Goal: Information Seeking & Learning: Learn about a topic

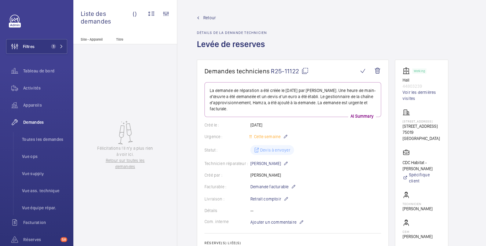
scroll to position [204, 0]
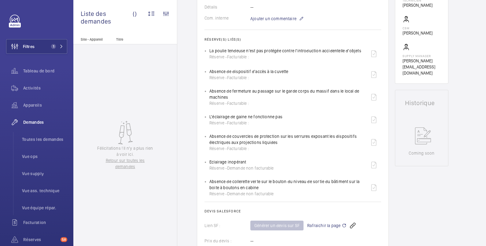
click at [289, 117] on div "L'éclairage de gaine ne fonctionne pas Réserve - Facturable :" at bounding box center [295, 120] width 172 height 15
drag, startPoint x: 208, startPoint y: 116, endPoint x: 284, endPoint y: 117, distance: 76.8
click at [284, 117] on ul "La poulie tendeuse n'est pas protégée contre l'introduction accidentelle d'obje…" at bounding box center [293, 121] width 177 height 150
copy p "L'éclairage de gaine ne fonctionne pas"
click at [272, 158] on div "Eclairage inopérant Réserve - Demande non facturable" at bounding box center [295, 165] width 172 height 15
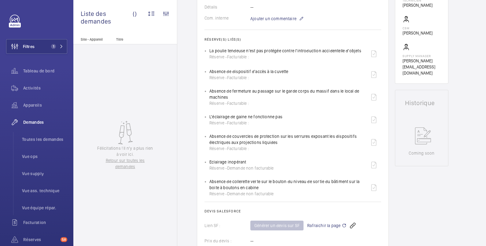
drag, startPoint x: 209, startPoint y: 136, endPoint x: 278, endPoint y: 145, distance: 69.3
click at [278, 145] on div "Absence de couvercles de protection sur les serrures exposant les dispositifs é…" at bounding box center [287, 142] width 157 height 18
copy p "Absence de couvercles de protection sur les serrures exposant les dispositifs é…"
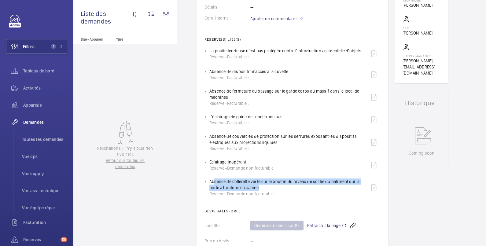
drag, startPoint x: 211, startPoint y: 183, endPoint x: 255, endPoint y: 187, distance: 44.5
click at [255, 187] on div "Absence de collerette verte sur le bouton du niveau de sortie du bâtiment sur l…" at bounding box center [287, 188] width 157 height 18
drag, startPoint x: 255, startPoint y: 187, endPoint x: 220, endPoint y: 185, distance: 34.9
click at [220, 185] on div "Absence de collerette verte sur le bouton du niveau de sortie du bâtiment sur l…" at bounding box center [287, 188] width 157 height 18
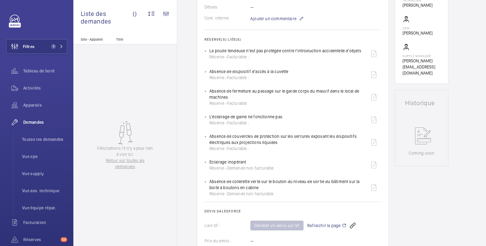
click at [210, 183] on div "Absence de collerette verte sur le bouton du niveau de sortie du bâtiment sur l…" at bounding box center [287, 188] width 157 height 18
drag, startPoint x: 209, startPoint y: 182, endPoint x: 264, endPoint y: 189, distance: 55.5
click at [264, 189] on ul "La poulie tendeuse n'est pas protégée contre l'introduction accidentelle d'obje…" at bounding box center [293, 121] width 177 height 150
copy p "Absence de collerette verte sur le bouton du niveau de sortie du bâtiment sur l…"
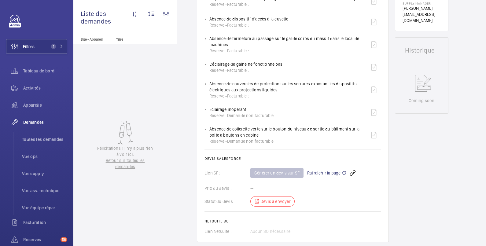
scroll to position [101, 0]
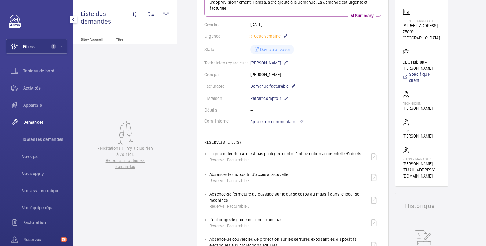
click at [30, 125] on div "Demandes" at bounding box center [36, 122] width 61 height 15
click at [41, 46] on button "Filtres 1" at bounding box center [36, 46] width 61 height 15
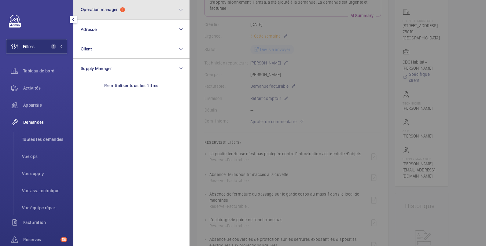
click at [98, 13] on button "Operation manager 1" at bounding box center [131, 10] width 116 height 20
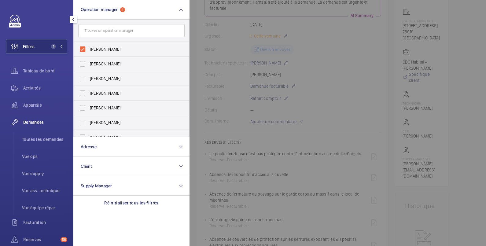
click at [39, 121] on span "Demandes" at bounding box center [45, 122] width 44 height 6
click at [41, 140] on span "Toutes les demandes" at bounding box center [44, 139] width 45 height 6
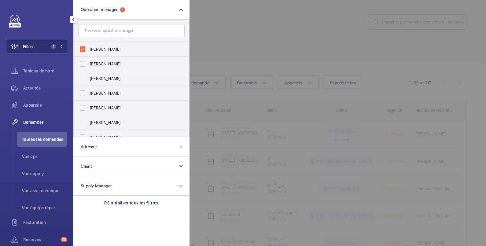
click at [254, 29] on div at bounding box center [433, 123] width 486 height 246
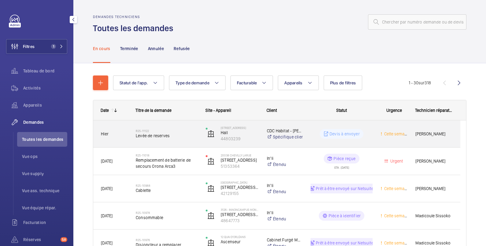
click at [420, 134] on span "[PERSON_NAME]" at bounding box center [434, 134] width 37 height 7
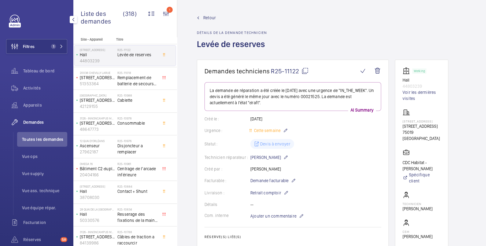
click at [211, 18] on span "Retour" at bounding box center [209, 18] width 13 height 6
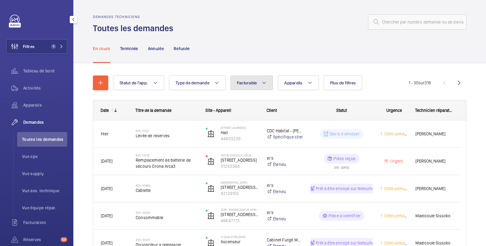
click at [257, 81] on span "Facturable" at bounding box center [247, 82] width 20 height 5
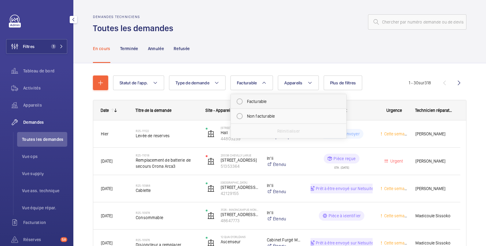
click at [258, 98] on mat-radio-button "Facturable" at bounding box center [289, 101] width 110 height 12
radio input "true"
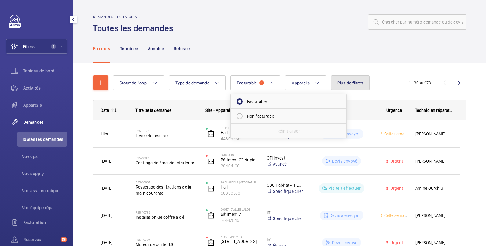
click at [347, 83] on span "Plus de filtres" at bounding box center [351, 82] width 26 height 5
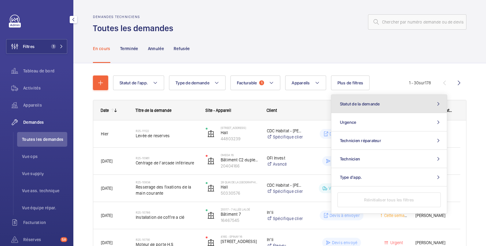
click at [356, 103] on span "Statut de la demande" at bounding box center [360, 104] width 40 height 5
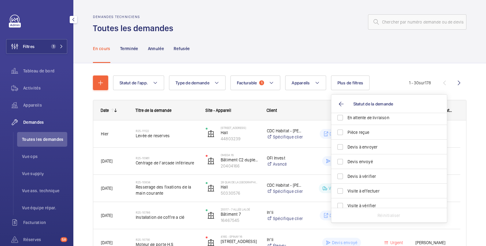
scroll to position [81, 0]
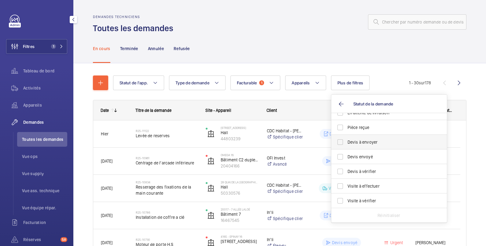
click at [363, 143] on span "Devis à envoyer" at bounding box center [390, 142] width 84 height 6
click at [347, 143] on input "Devis à envoyer" at bounding box center [340, 142] width 12 height 12
checkbox input "true"
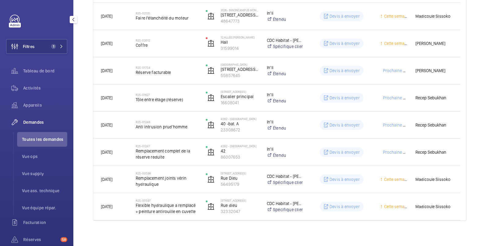
scroll to position [557, 0]
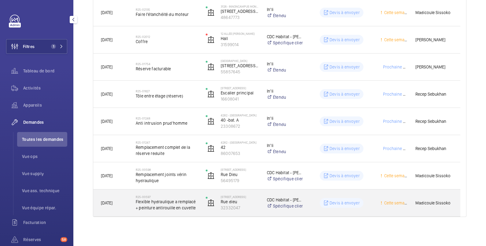
click at [359, 195] on div "Devis à envoyer" at bounding box center [337, 203] width 69 height 22
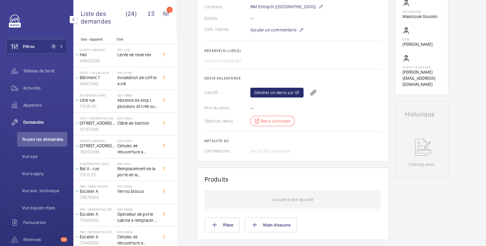
scroll to position [306, 0]
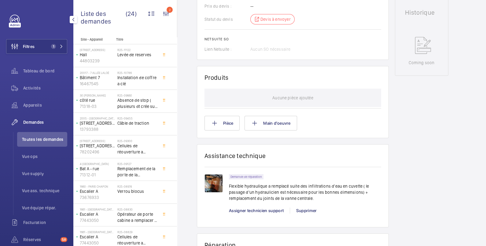
click at [210, 191] on img at bounding box center [214, 183] width 18 height 18
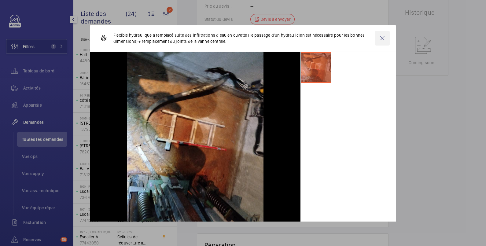
click at [377, 39] on wm-front-icon-button at bounding box center [382, 38] width 15 height 15
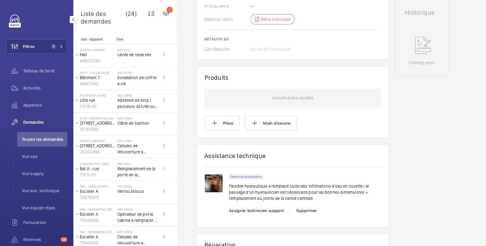
scroll to position [102, 0]
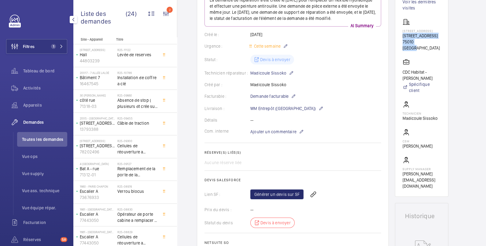
drag, startPoint x: 403, startPoint y: 35, endPoint x: 430, endPoint y: 39, distance: 27.0
click at [430, 39] on wm-front-card-body "Working [GEOGRAPHIC_DATA][STREET_ADDRESS] CDC Habitat - [PERSON_NAME] Spécifiqu…" at bounding box center [422, 83] width 38 height 213
copy div "[STREET_ADDRESS]"
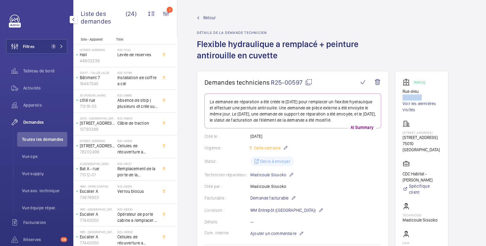
drag, startPoint x: 425, startPoint y: 97, endPoint x: 401, endPoint y: 96, distance: 24.2
click at [401, 96] on wm-front-card "Working [GEOGRAPHIC_DATA][STREET_ADDRESS] CDC Habitat - [PERSON_NAME] Spécifiqu…" at bounding box center [422, 185] width 54 height 228
copy p "32332047"
drag, startPoint x: 197, startPoint y: 44, endPoint x: 280, endPoint y: 57, distance: 84.2
click at [280, 57] on h1 "Flexible hydraulique a remplacé + peinture antirouille en cuvette" at bounding box center [293, 55] width 192 height 32
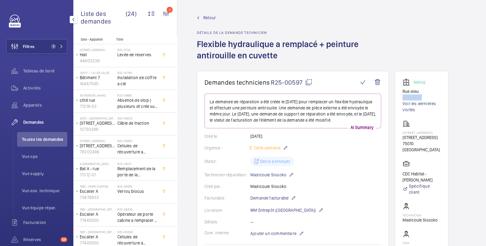
copy h1 "Flexible hydraulique a remplacé + peinture antirouille en cuvette"
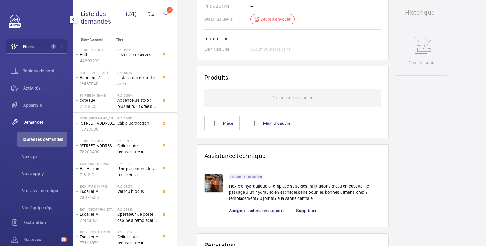
scroll to position [408, 0]
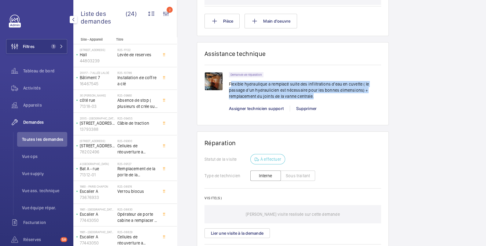
drag, startPoint x: 230, startPoint y: 88, endPoint x: 365, endPoint y: 103, distance: 135.4
click at [365, 99] on p "Flexible hydraulique a remplacé suite des infiltrations d'eau en cuvette ( le p…" at bounding box center [305, 90] width 152 height 18
copy p "lexible hydraulique a remplacé suite des infiltrations d'eau en cuvette ( le pa…"
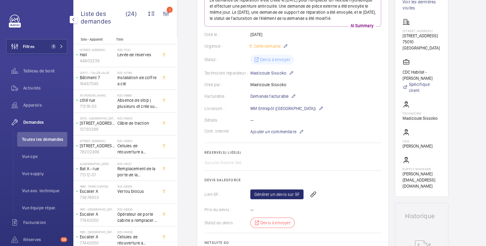
scroll to position [0, 0]
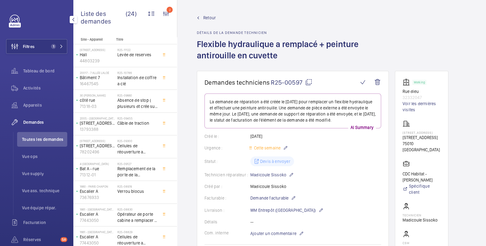
click at [209, 17] on span "Retour" at bounding box center [209, 18] width 13 height 6
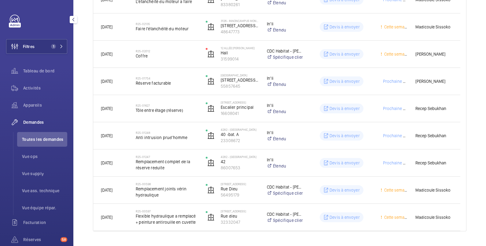
scroll to position [557, 0]
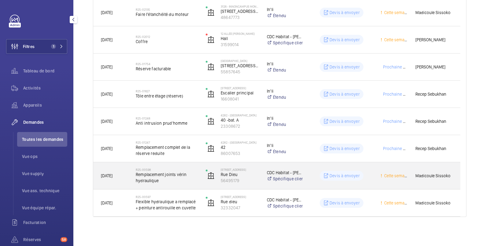
click at [319, 170] on div "Devis à envoyer" at bounding box center [337, 176] width 69 height 22
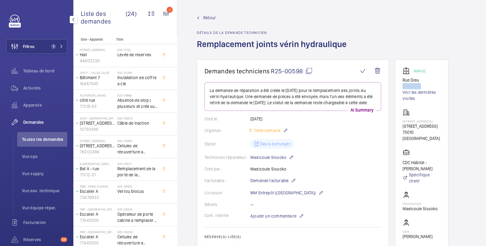
drag, startPoint x: 426, startPoint y: 85, endPoint x: 401, endPoint y: 89, distance: 25.3
click at [401, 89] on wm-front-card "Working [GEOGRAPHIC_DATA] Voir les dernières visites [STREET_ADDRESS] CDC Habit…" at bounding box center [422, 174] width 54 height 228
copy p "56495179"
drag, startPoint x: 198, startPoint y: 42, endPoint x: 348, endPoint y: 46, distance: 149.9
click at [348, 46] on h1 "Remplacement joints vérin hydraulique" at bounding box center [274, 49] width 154 height 21
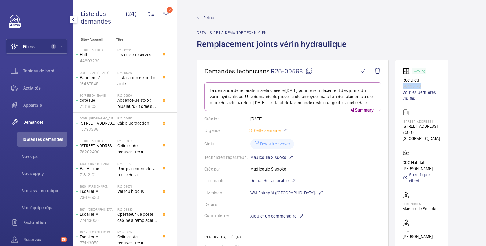
copy h1 "Remplacement joints vérin hydraulique"
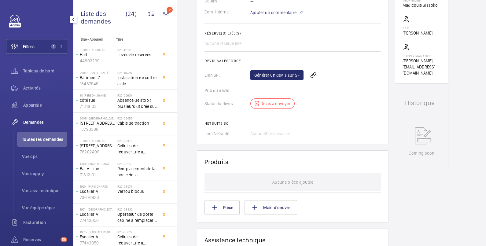
scroll to position [306, 0]
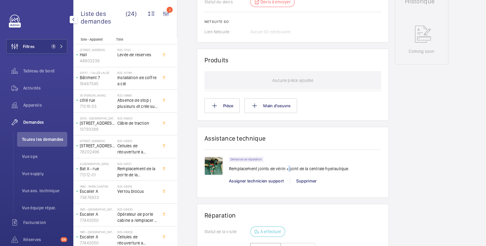
click at [289, 172] on p "Remplacement joints de vérin + joint de la centrale hydraulique." at bounding box center [289, 169] width 121 height 6
drag, startPoint x: 286, startPoint y: 173, endPoint x: 354, endPoint y: 172, distance: 68.2
click at [354, 172] on div "Demande de réparation Remplacement joints de vérin + joint de la centrale hydra…" at bounding box center [305, 166] width 152 height 19
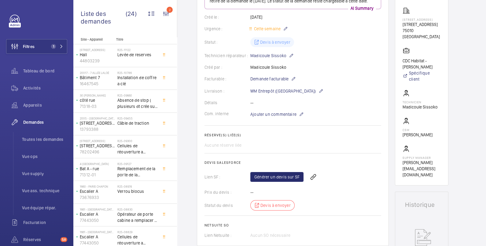
scroll to position [0, 0]
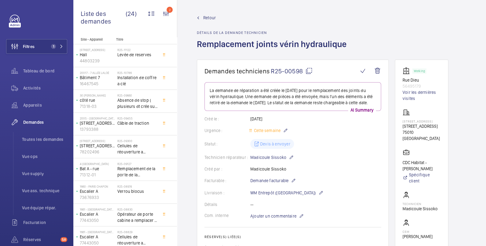
click at [206, 18] on span "Retour" at bounding box center [209, 18] width 13 height 6
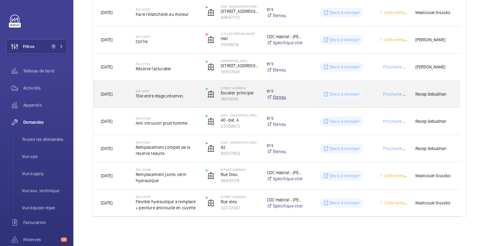
scroll to position [455, 0]
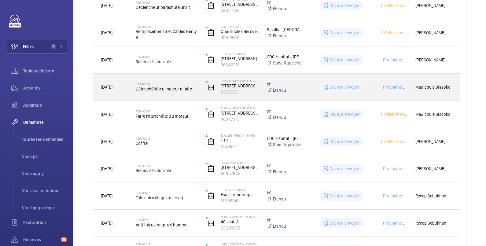
click at [315, 83] on wm-front-pills-cell "Devis à envoyer" at bounding box center [342, 87] width 62 height 10
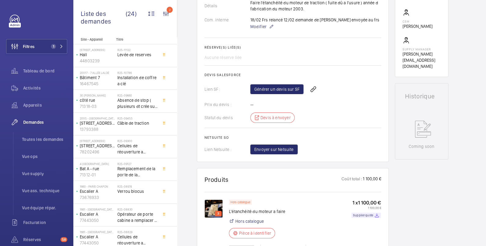
scroll to position [306, 0]
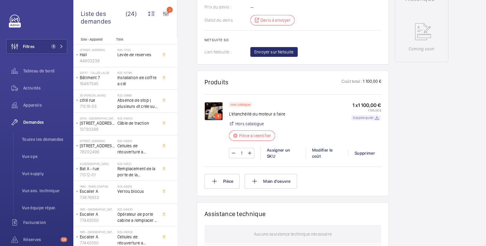
click at [362, 118] on p "Supplier quote" at bounding box center [363, 118] width 20 height 2
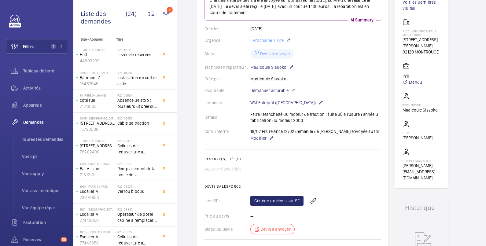
scroll to position [0, 0]
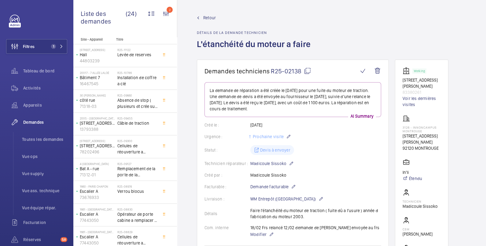
click at [208, 16] on span "Retour" at bounding box center [209, 18] width 13 height 6
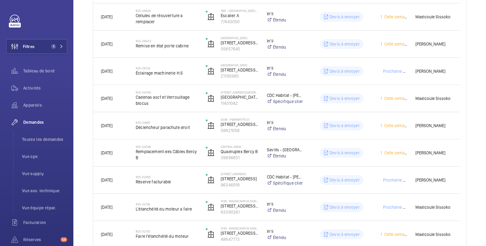
scroll to position [539, 0]
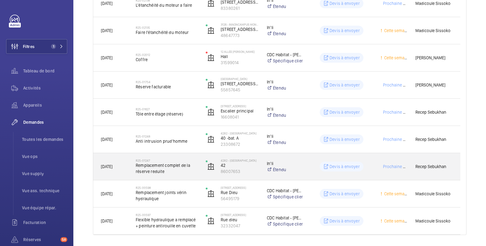
click at [335, 161] on div "Devis à envoyer" at bounding box center [337, 167] width 69 height 22
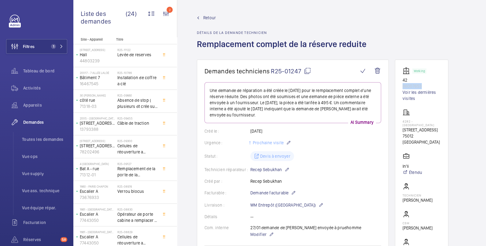
drag, startPoint x: 424, startPoint y: 83, endPoint x: 411, endPoint y: 83, distance: 12.9
click at [411, 83] on div "Working 42 86007653 Voir les dernières visites" at bounding box center [422, 84] width 38 height 34
click at [208, 19] on span "Retour" at bounding box center [209, 18] width 13 height 6
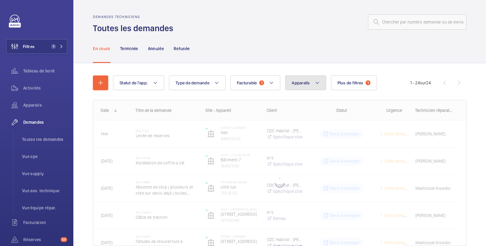
click at [306, 81] on span "Appareils" at bounding box center [301, 82] width 18 height 5
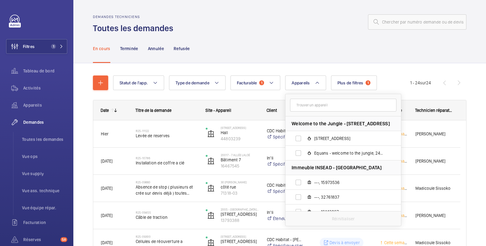
click at [306, 106] on input "text" at bounding box center [343, 105] width 106 height 13
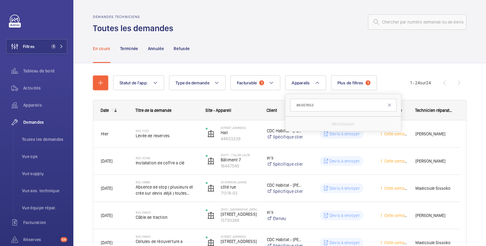
click at [298, 104] on input "86007653" at bounding box center [343, 105] width 106 height 13
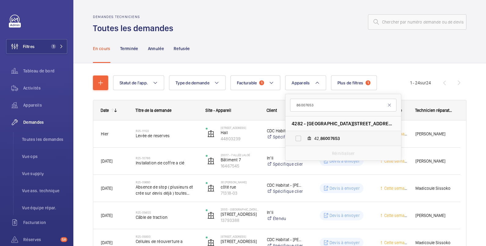
type input "86007653"
click at [298, 137] on label "42, 86007653" at bounding box center [339, 138] width 106 height 15
click at [298, 137] on input "42, 86007653" at bounding box center [298, 138] width 12 height 12
checkbox input "true"
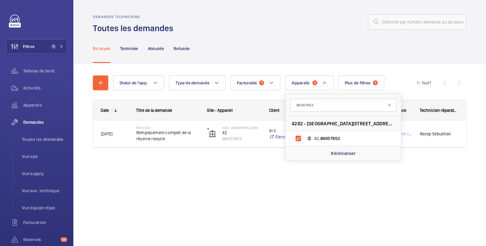
click at [303, 32] on div "Demandes techniciens Toutes les demandes" at bounding box center [280, 24] width 374 height 19
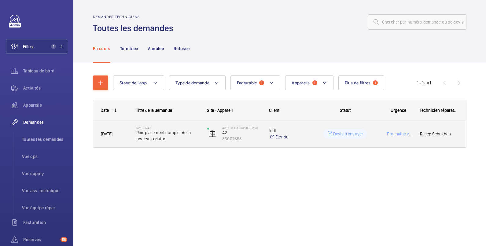
click at [329, 127] on div "Devis à envoyer" at bounding box center [341, 134] width 70 height 22
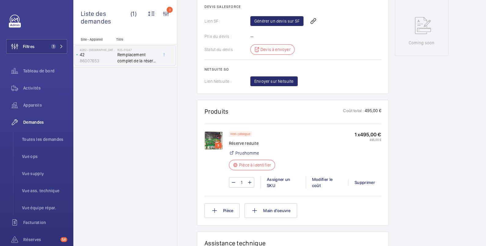
scroll to position [204, 0]
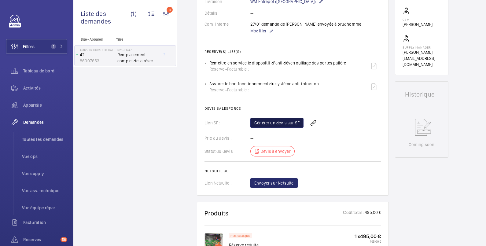
click at [283, 123] on link "Générer un devis sur SF" at bounding box center [276, 123] width 53 height 10
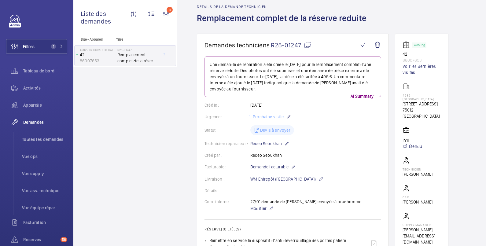
scroll to position [0, 0]
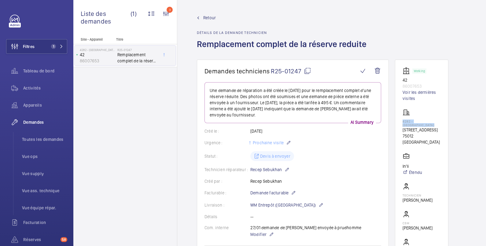
drag, startPoint x: 402, startPoint y: 121, endPoint x: 416, endPoint y: 124, distance: 13.7
click at [416, 124] on p "4282 - [GEOGRAPHIC_DATA]" at bounding box center [422, 123] width 38 height 7
click at [198, 43] on h1 "Remplacement complet de la réserve reduite" at bounding box center [283, 49] width 173 height 21
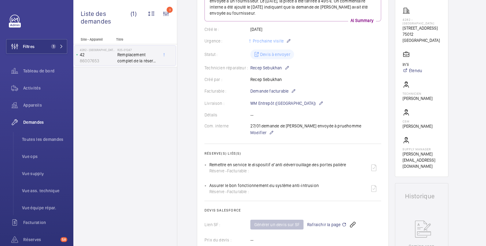
drag, startPoint x: 208, startPoint y: 165, endPoint x: 347, endPoint y: 161, distance: 138.9
click at [347, 161] on ul "Remettre en service le dispositif d’anti déverrouillage des portes palière Rése…" at bounding box center [293, 178] width 177 height 35
drag, startPoint x: 210, startPoint y: 183, endPoint x: 324, endPoint y: 188, distance: 114.2
click at [324, 188] on div "Assurer le bon fonctionnement du système anti-intrusion Réserve - Facturable :" at bounding box center [295, 188] width 172 height 15
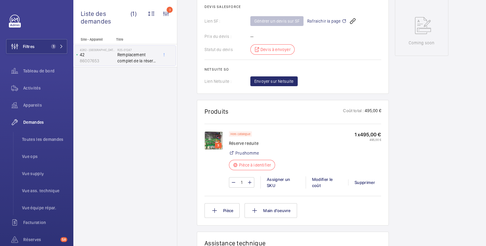
scroll to position [306, 0]
click at [255, 152] on link "Prudhomme" at bounding box center [247, 153] width 24 height 6
click at [210, 137] on img at bounding box center [214, 141] width 18 height 18
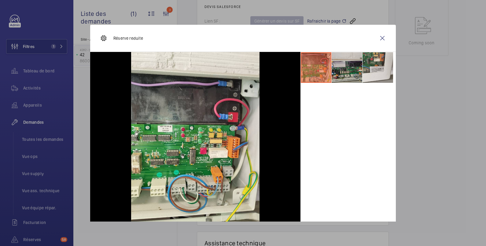
click at [341, 69] on li at bounding box center [347, 67] width 31 height 31
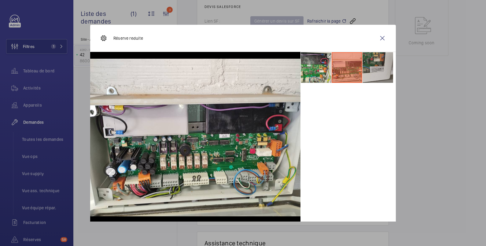
click at [374, 67] on li at bounding box center [378, 67] width 31 height 31
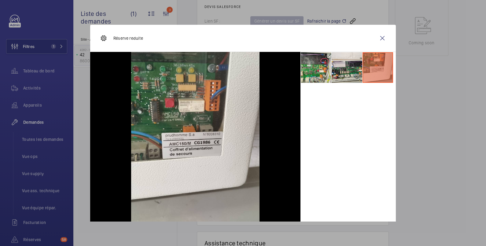
click at [408, 85] on div at bounding box center [243, 123] width 486 height 246
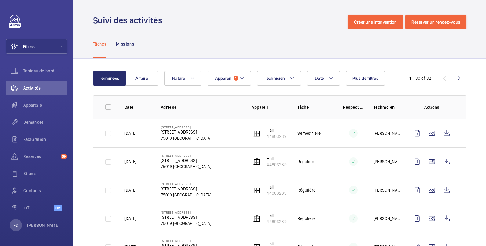
click at [281, 137] on p "44803239" at bounding box center [277, 136] width 20 height 6
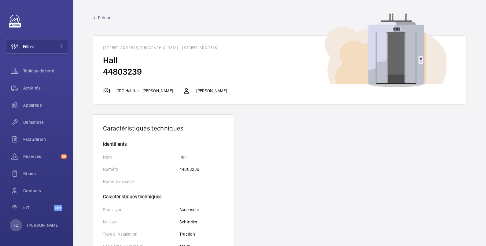
click at [102, 15] on span "Retour" at bounding box center [104, 18] width 13 height 6
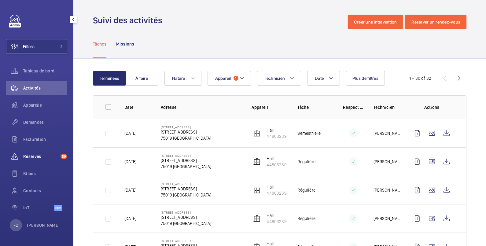
click at [43, 157] on span "Réserves" at bounding box center [40, 157] width 35 height 6
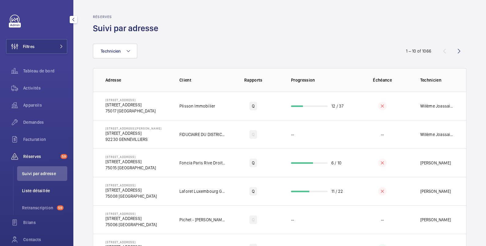
click at [42, 190] on span "Liste détaillée" at bounding box center [44, 191] width 45 height 6
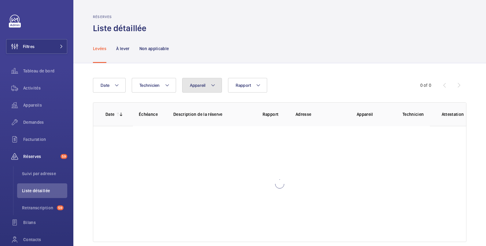
click at [200, 81] on button "Appareil" at bounding box center [202, 85] width 40 height 15
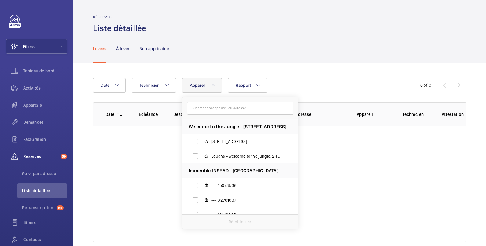
click at [209, 111] on input "text" at bounding box center [240, 108] width 106 height 13
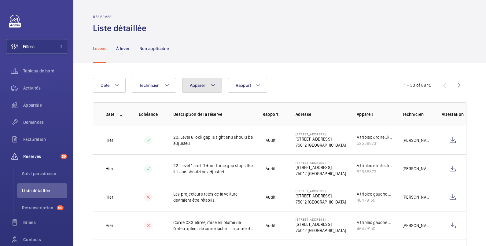
click at [207, 83] on button "Appareil" at bounding box center [202, 85] width 40 height 15
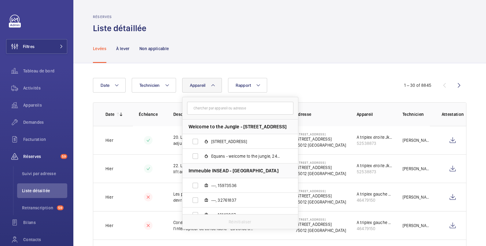
click at [206, 107] on input "text" at bounding box center [240, 108] width 106 height 13
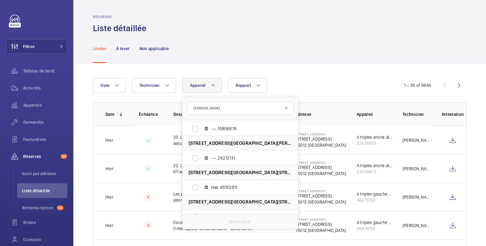
scroll to position [394, 0]
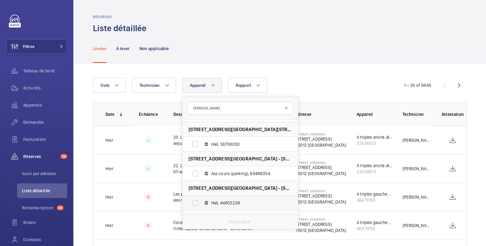
type input "GERVAIS"
click at [198, 203] on label "Hall, 44803239" at bounding box center [236, 203] width 106 height 15
click at [198, 203] on input "Hall, 44803239" at bounding box center [195, 203] width 12 height 12
checkbox input "true"
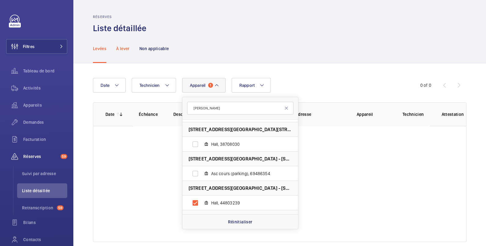
click at [124, 47] on p "À lever" at bounding box center [122, 49] width 13 height 6
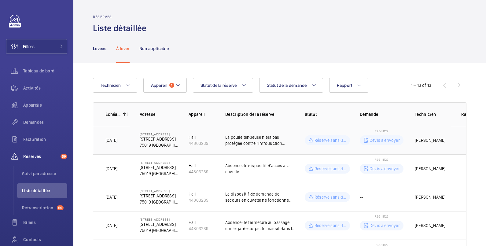
scroll to position [102, 0]
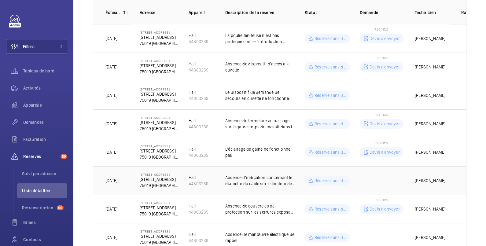
click at [286, 172] on td "Absence d'indication concernant le diamètre du câble sur le limiteur de vitesse" at bounding box center [256, 180] width 80 height 28
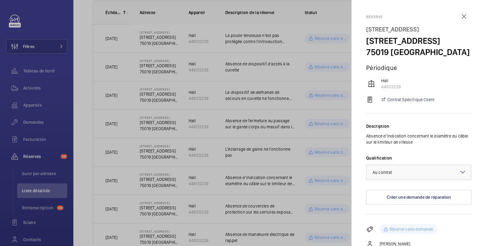
click at [465, 145] on p "Absence d'indication concernant le diamètre du câble sur le limiteur de vitesse" at bounding box center [418, 139] width 105 height 12
